Goal: Task Accomplishment & Management: Manage account settings

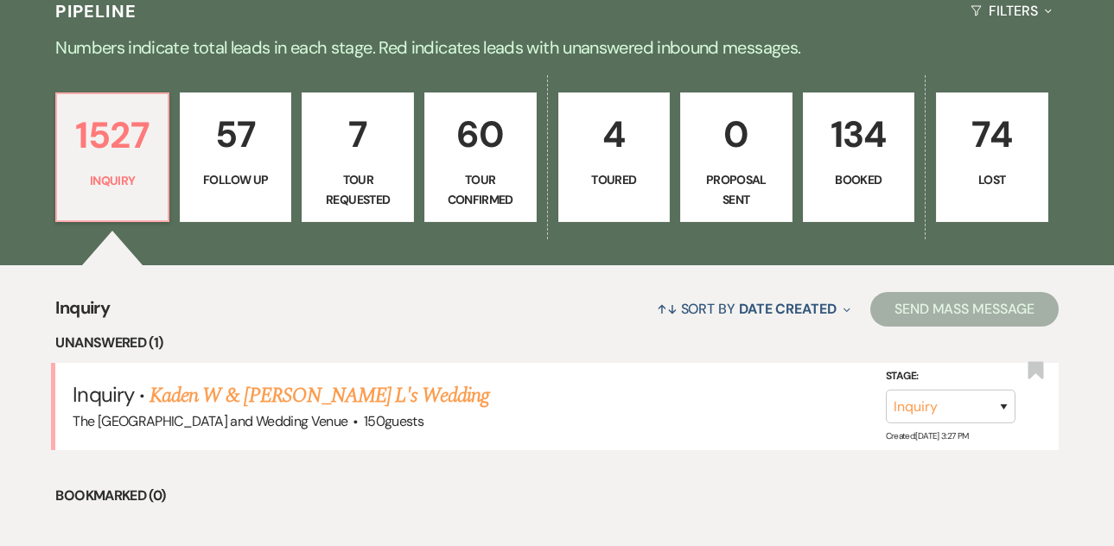
scroll to position [425, 0]
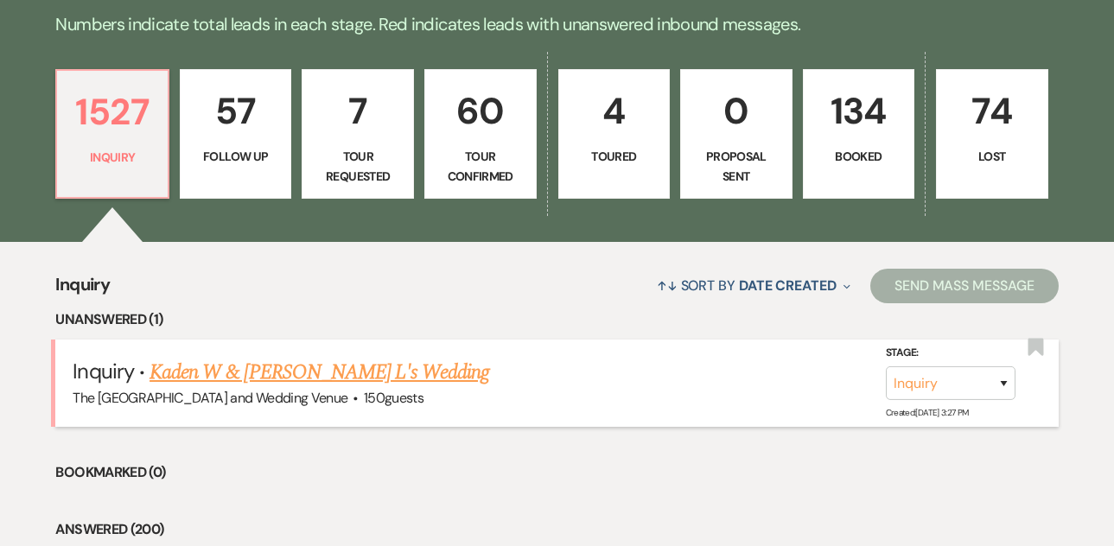
click at [306, 368] on link "Kaden W & [PERSON_NAME] L's Wedding" at bounding box center [320, 372] width 340 height 31
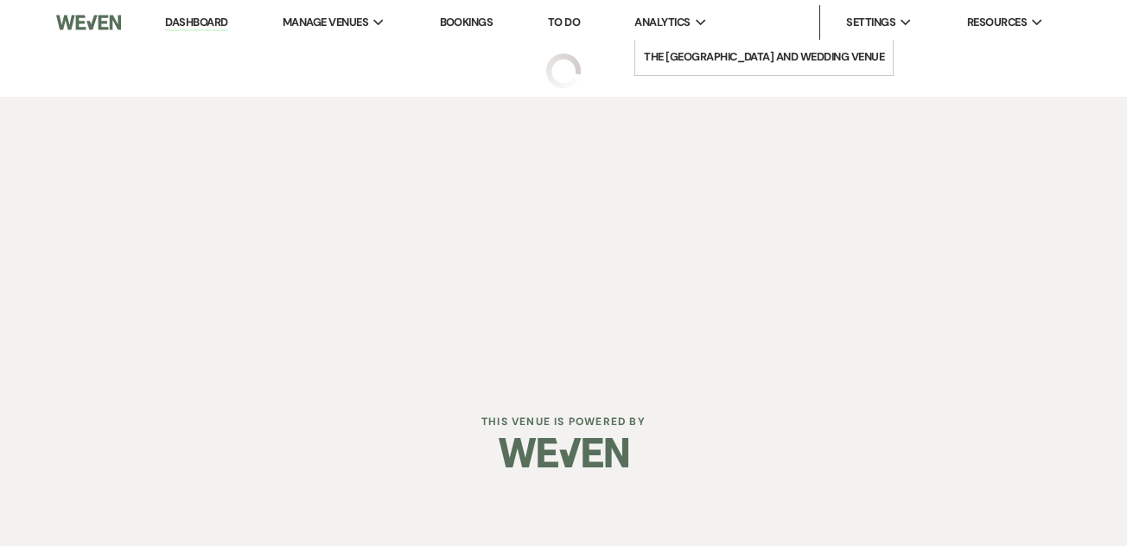
select select "17"
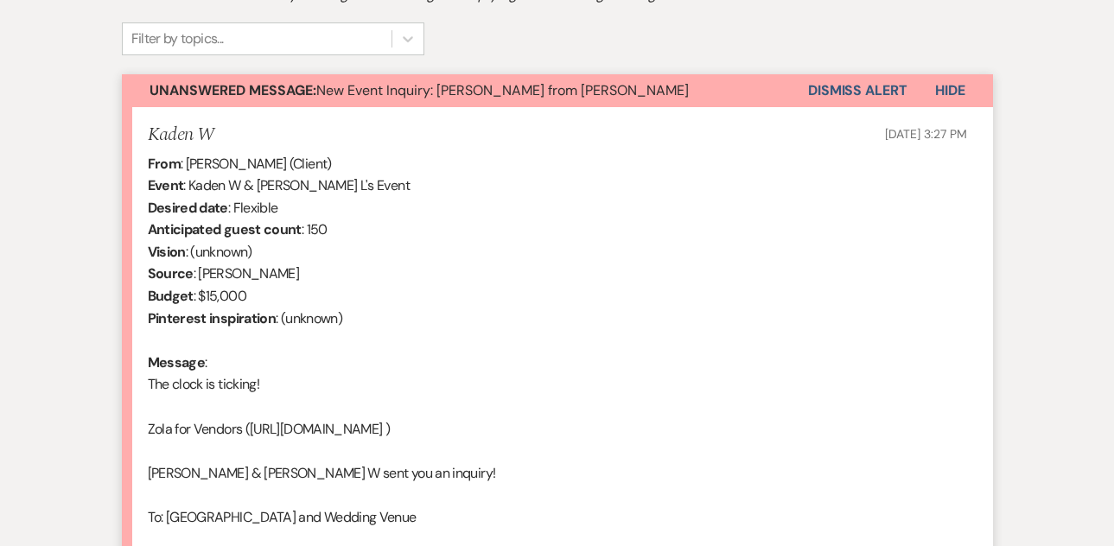
scroll to position [1100, 0]
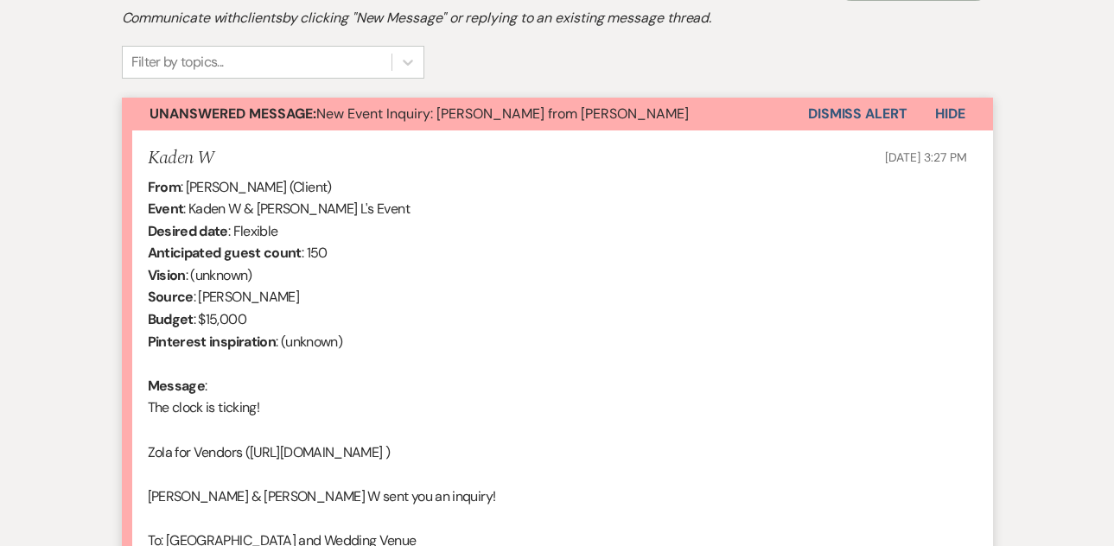
click at [844, 118] on button "Dismiss Alert" at bounding box center [857, 114] width 99 height 33
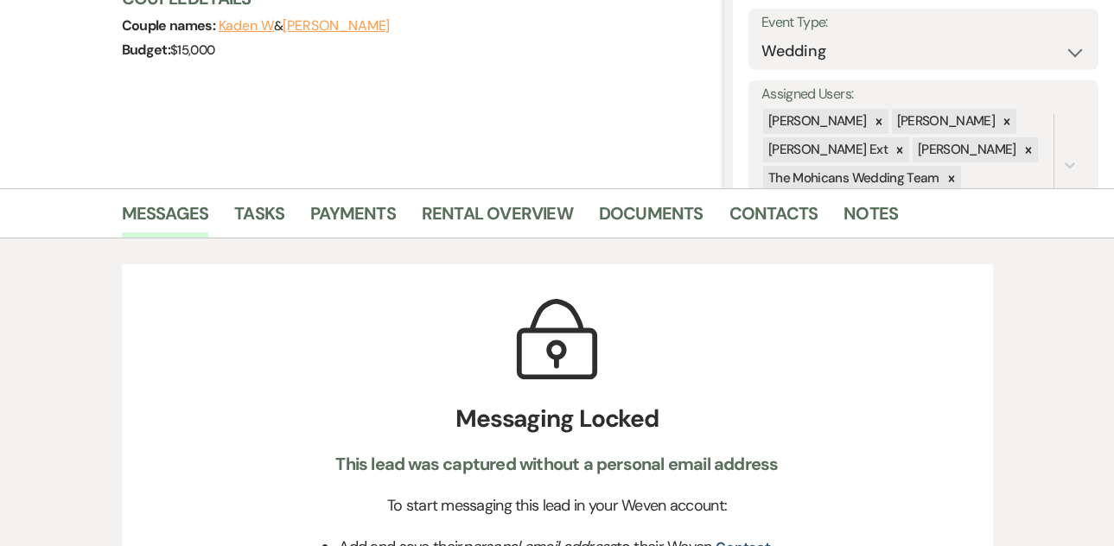
scroll to position [158, 0]
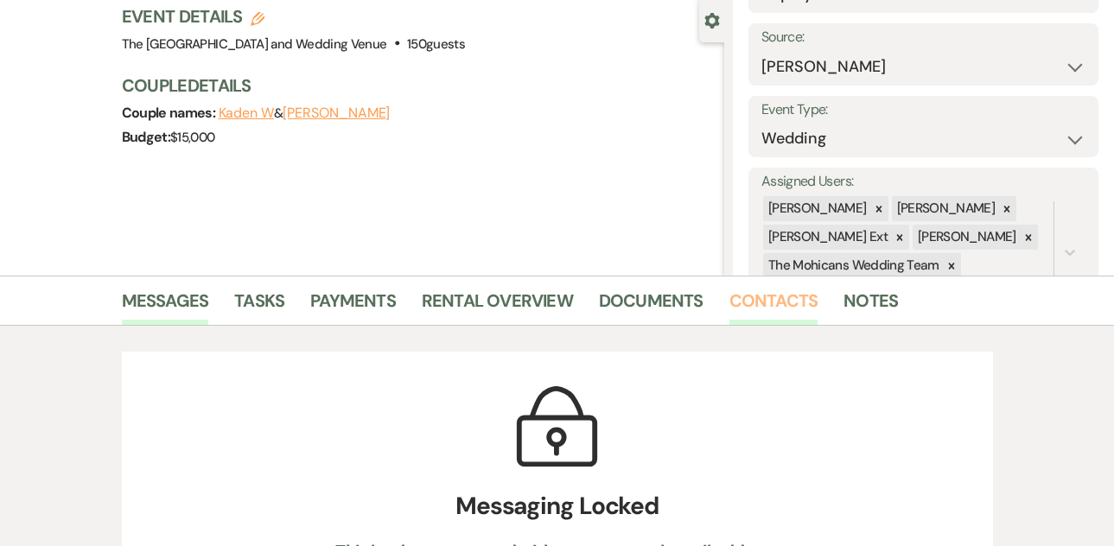
click at [767, 302] on link "Contacts" at bounding box center [773, 306] width 89 height 38
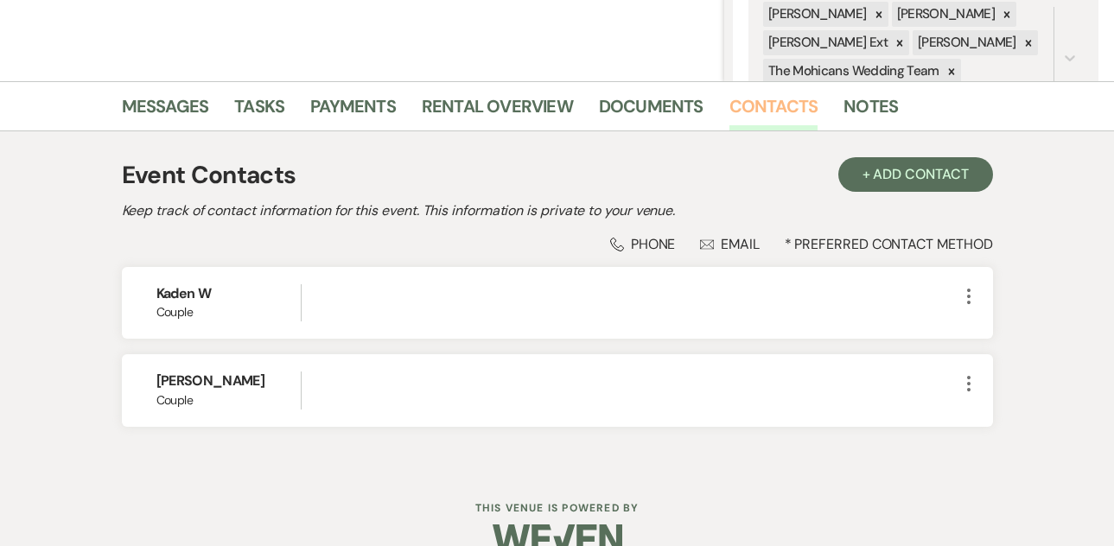
scroll to position [386, 0]
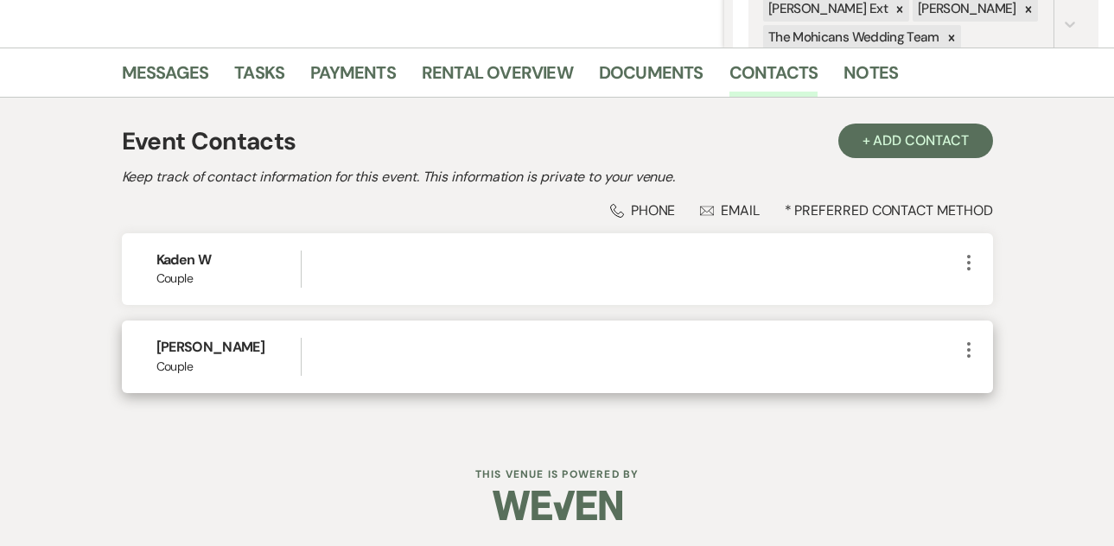
click at [970, 344] on use "button" at bounding box center [968, 350] width 3 height 16
click at [975, 379] on button "Pencil Edit" at bounding box center [1009, 383] width 103 height 29
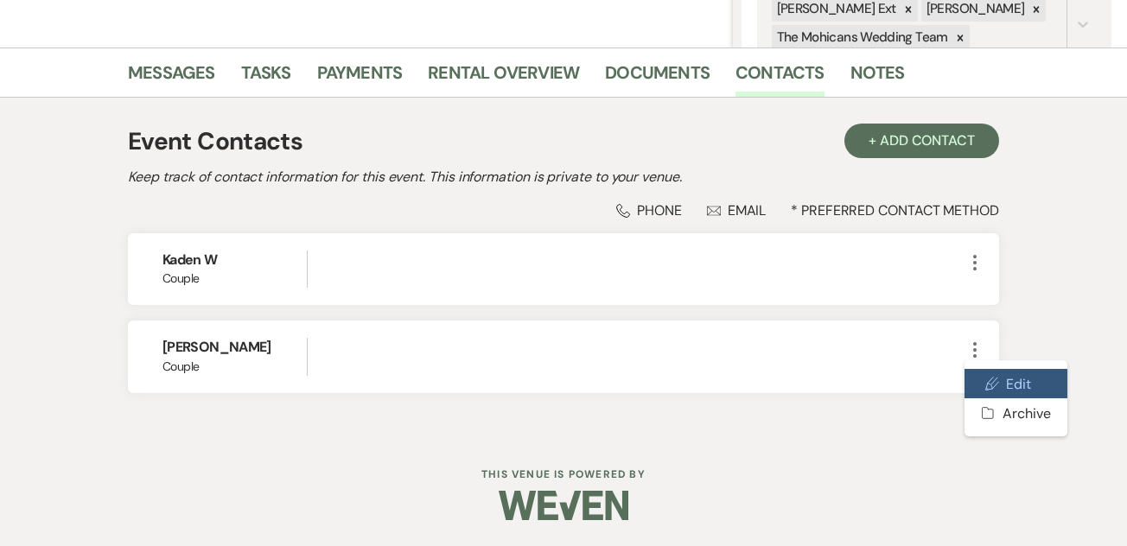
select select "1"
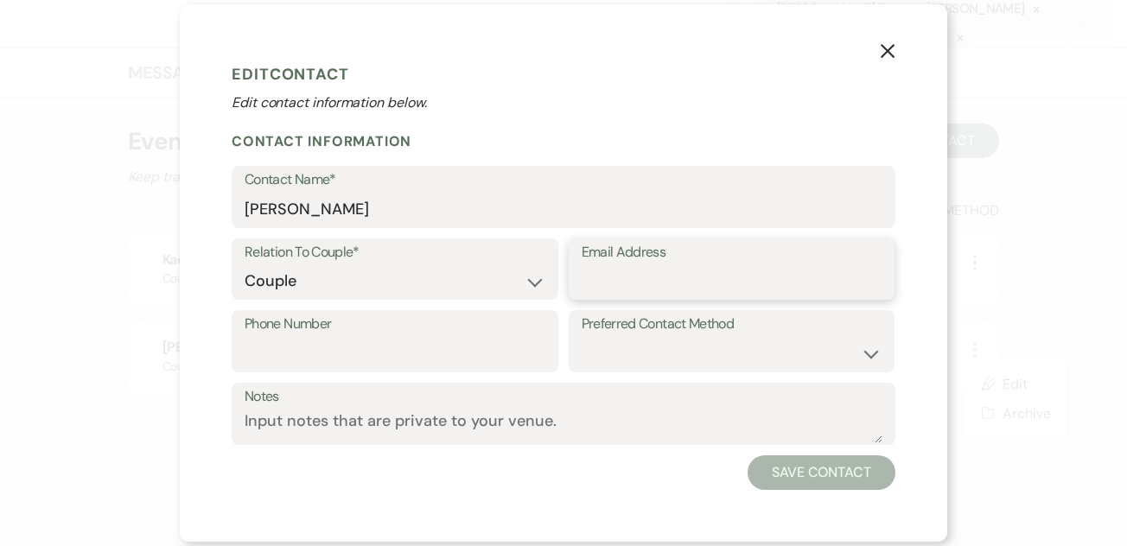
click at [660, 287] on input "Email Address" at bounding box center [732, 281] width 301 height 34
paste input "[EMAIL_ADDRESS][DOMAIN_NAME]"
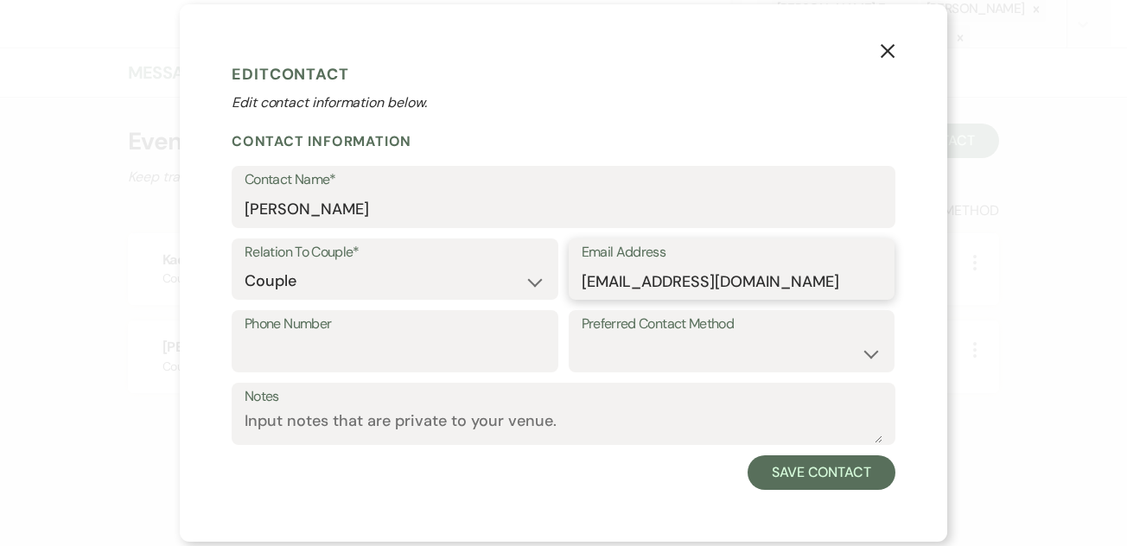
type input "[EMAIL_ADDRESS][DOMAIN_NAME]"
click at [423, 341] on input "Phone Number" at bounding box center [395, 354] width 301 height 34
paste input "[PHONE_NUMBER]"
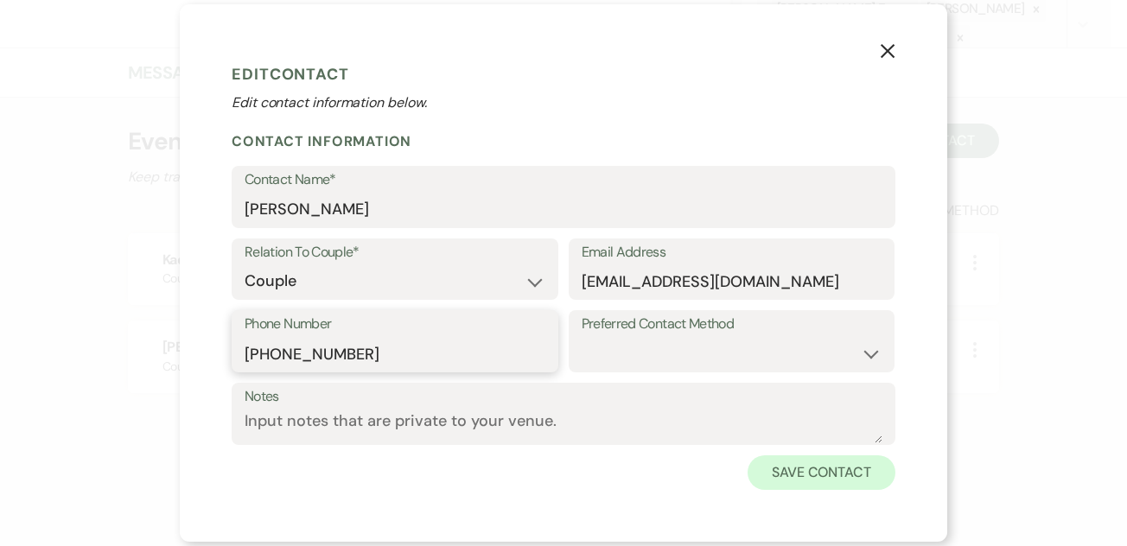
type input "[PHONE_NUMBER]"
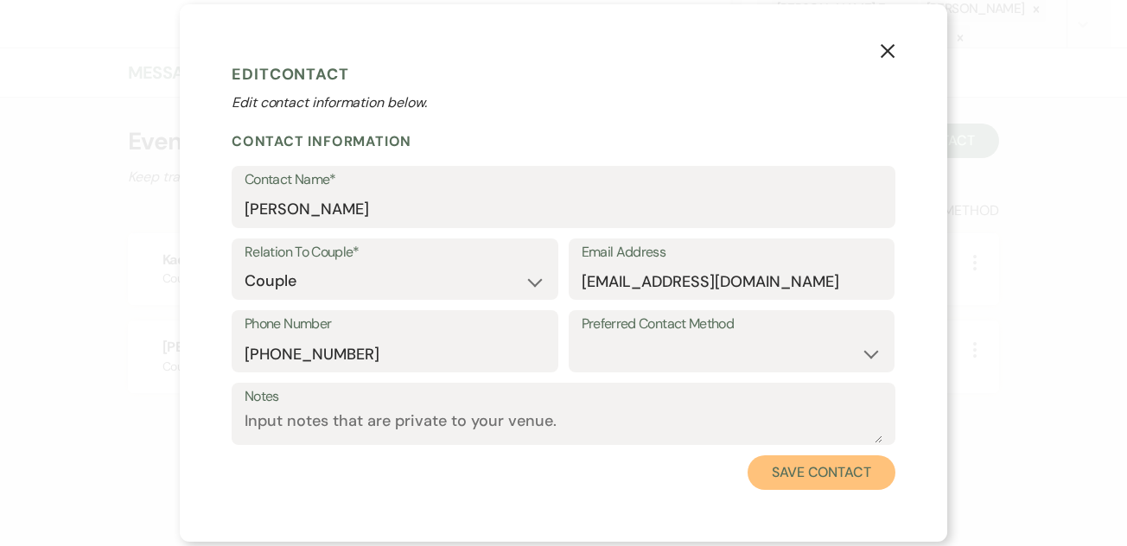
click at [788, 466] on button "Save Contact" at bounding box center [822, 472] width 148 height 35
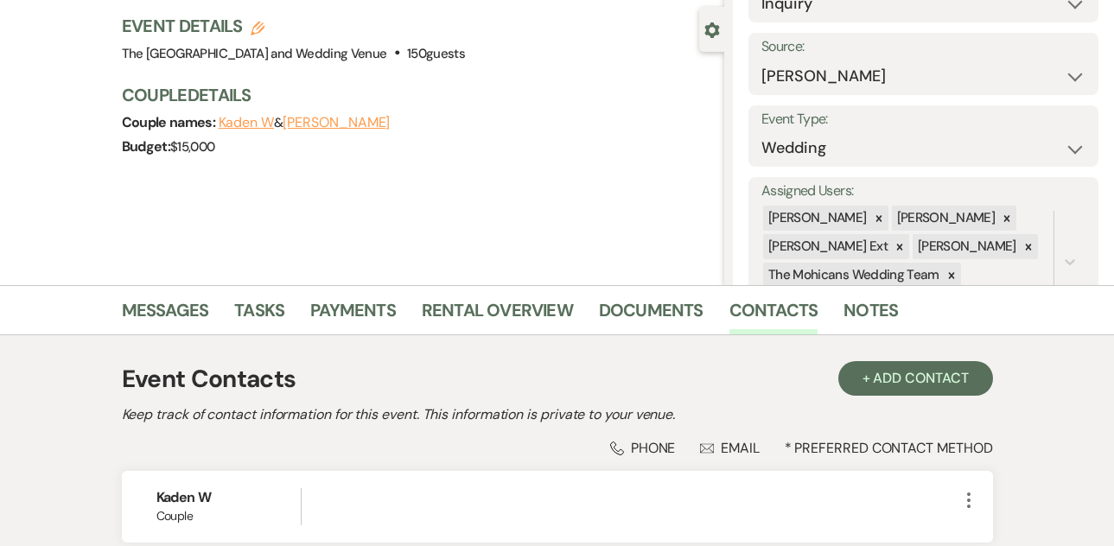
scroll to position [0, 0]
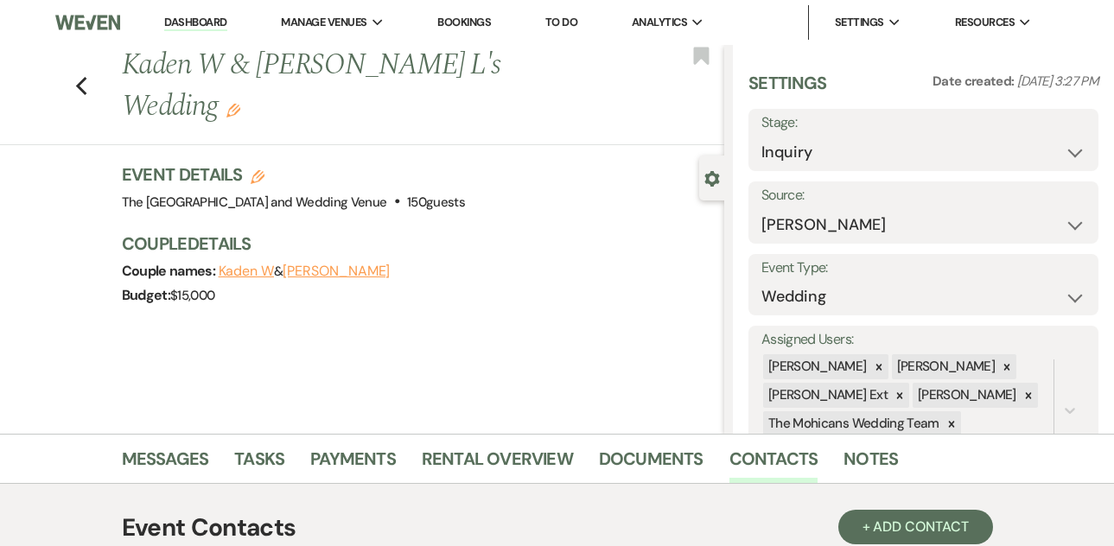
click at [200, 22] on link "Dashboard" at bounding box center [195, 23] width 62 height 16
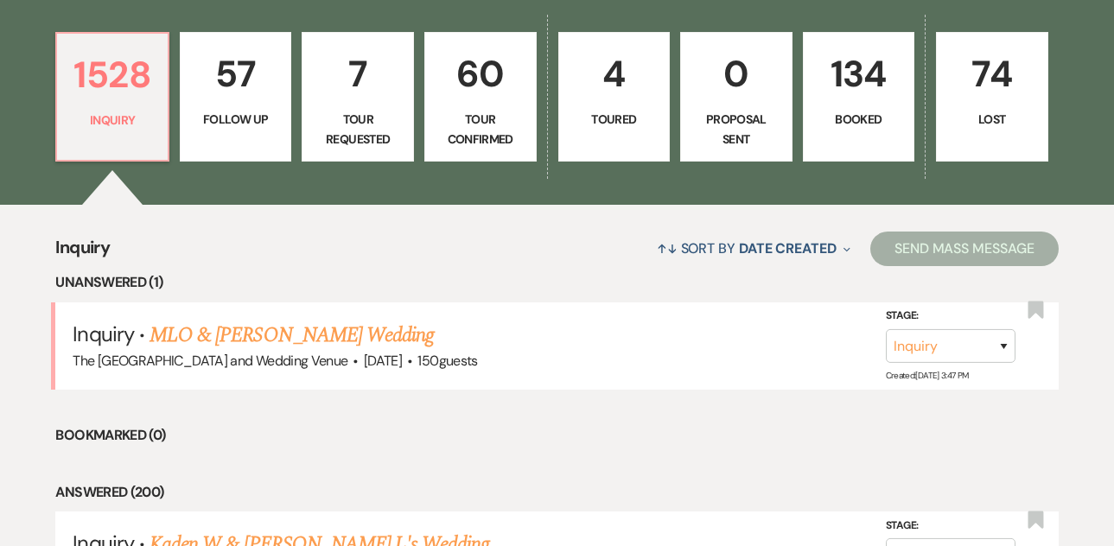
scroll to position [691, 0]
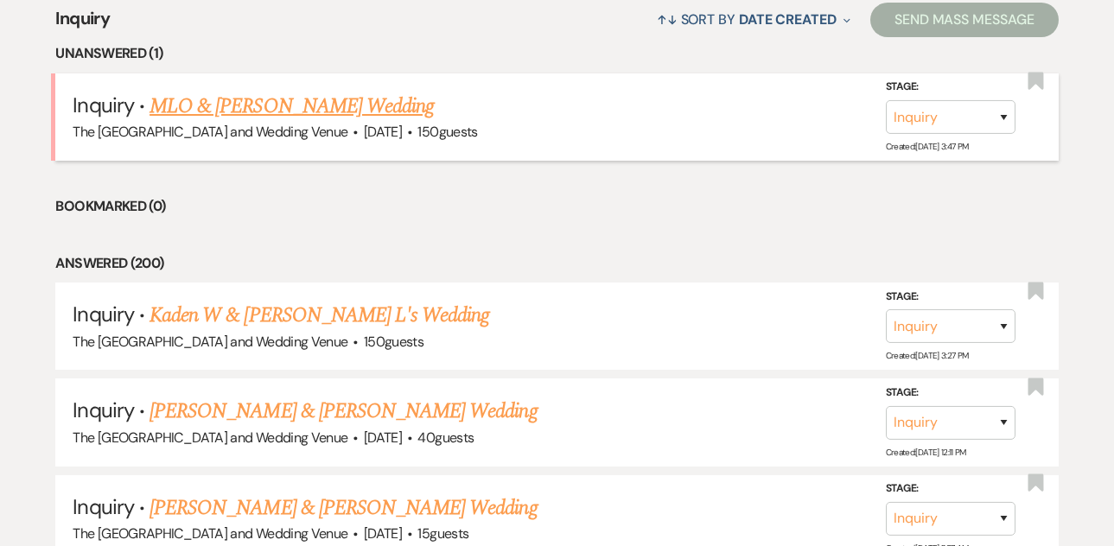
click at [349, 107] on link "MLO & Carla Olson's Wedding" at bounding box center [292, 106] width 284 height 31
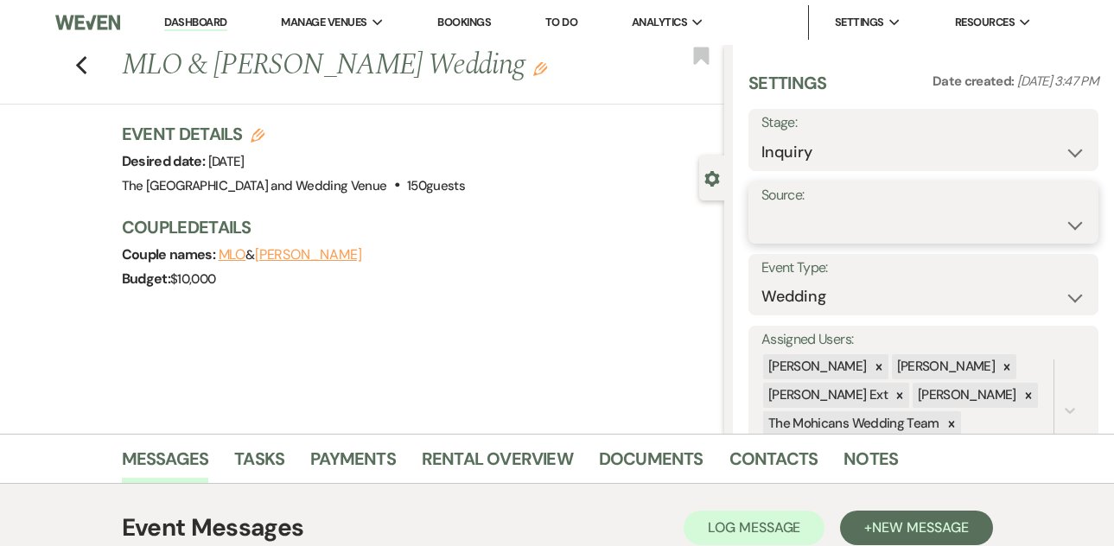
click at [839, 223] on select "Weven Venue Website Instagram Facebook Pinterest Google The Knot Wedding Wire H…" at bounding box center [923, 225] width 324 height 34
select select "5"
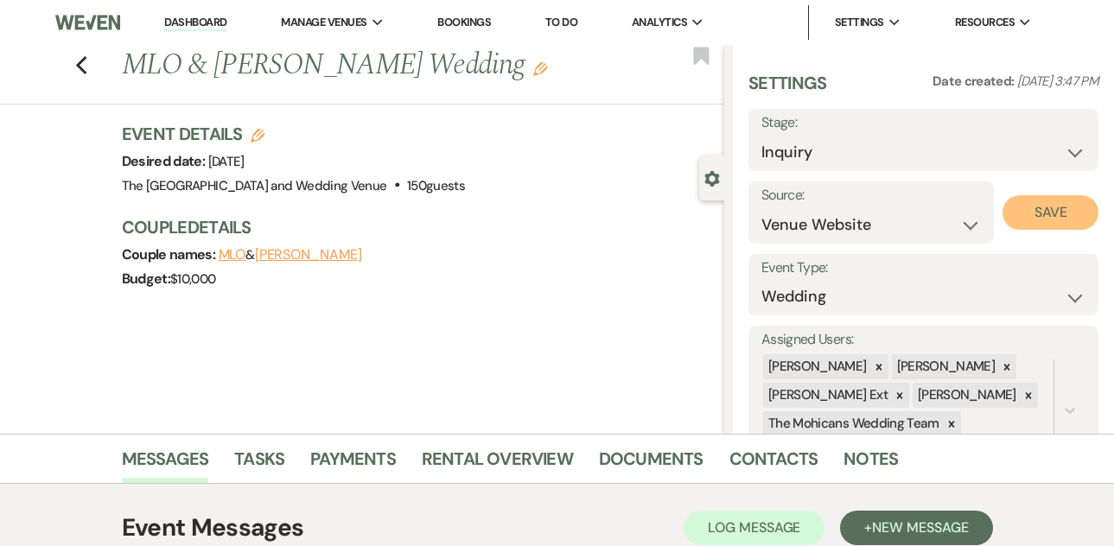
click at [1041, 218] on button "Save" at bounding box center [1050, 212] width 96 height 35
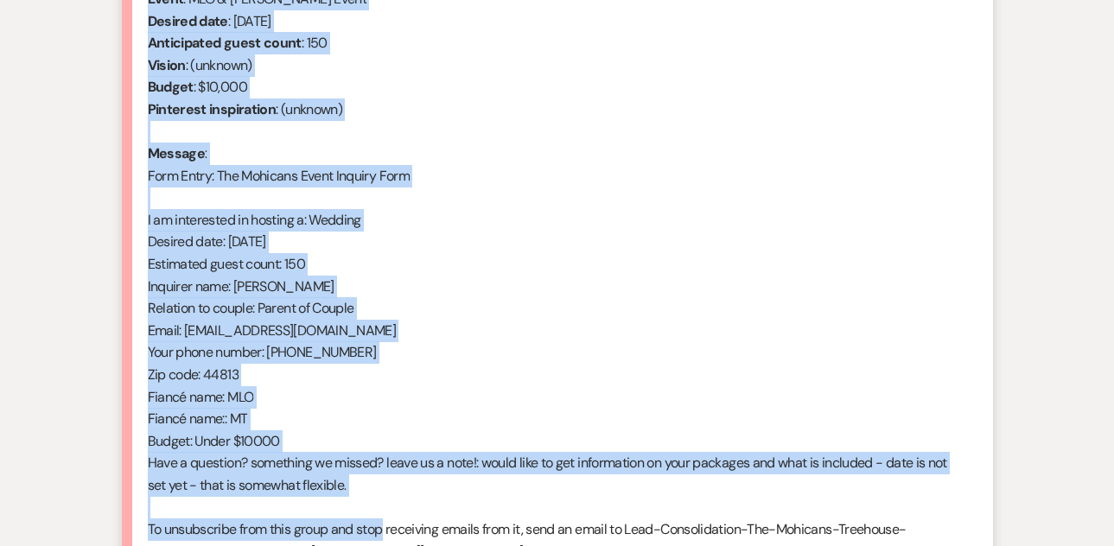
scroll to position [824, 0]
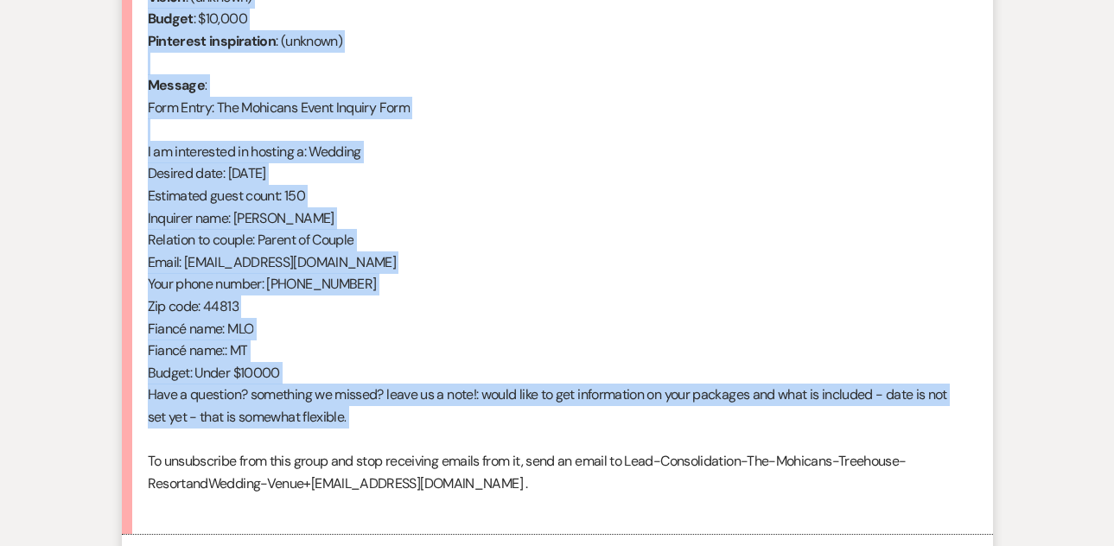
drag, startPoint x: 145, startPoint y: 196, endPoint x: 411, endPoint y: 450, distance: 368.0
click at [411, 450] on li "Carla Olson Aug 14, 2025, 3:47 PM From : Carla Olson (Client) Event : MLO & Car…" at bounding box center [557, 193] width 871 height 683
copy div "From : Carla Olson (Client) Event : MLO & Carla Olson's Event Desired date : Ma…"
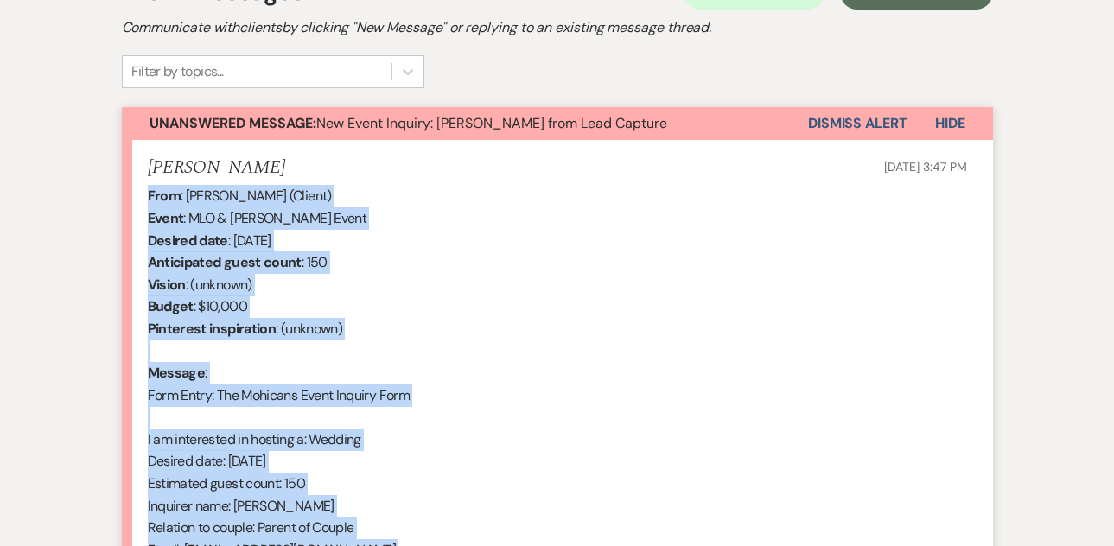
scroll to position [527, 0]
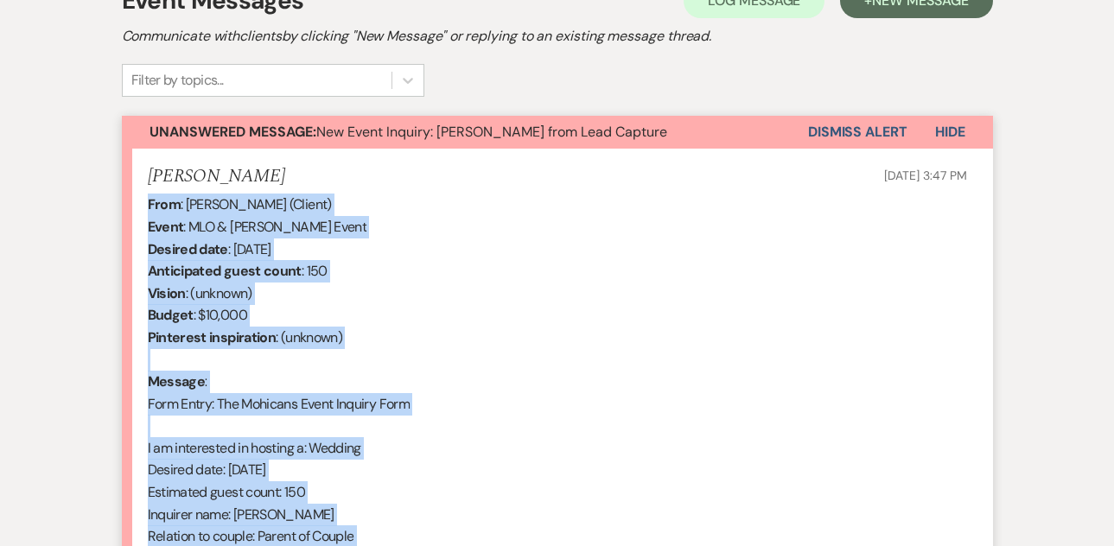
click at [856, 134] on button "Dismiss Alert" at bounding box center [857, 132] width 99 height 33
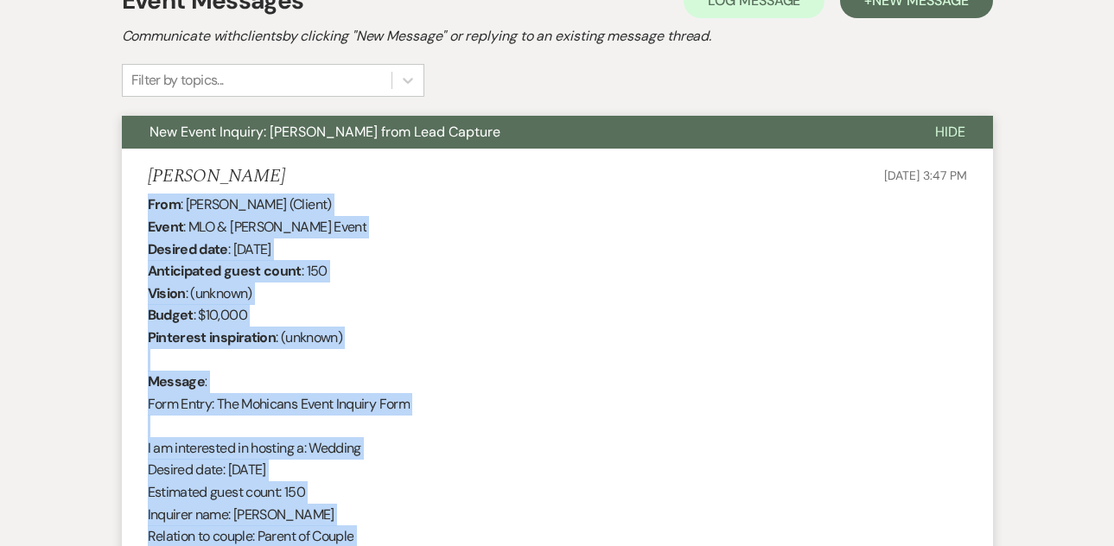
scroll to position [301, 0]
